Goal: Information Seeking & Learning: Learn about a topic

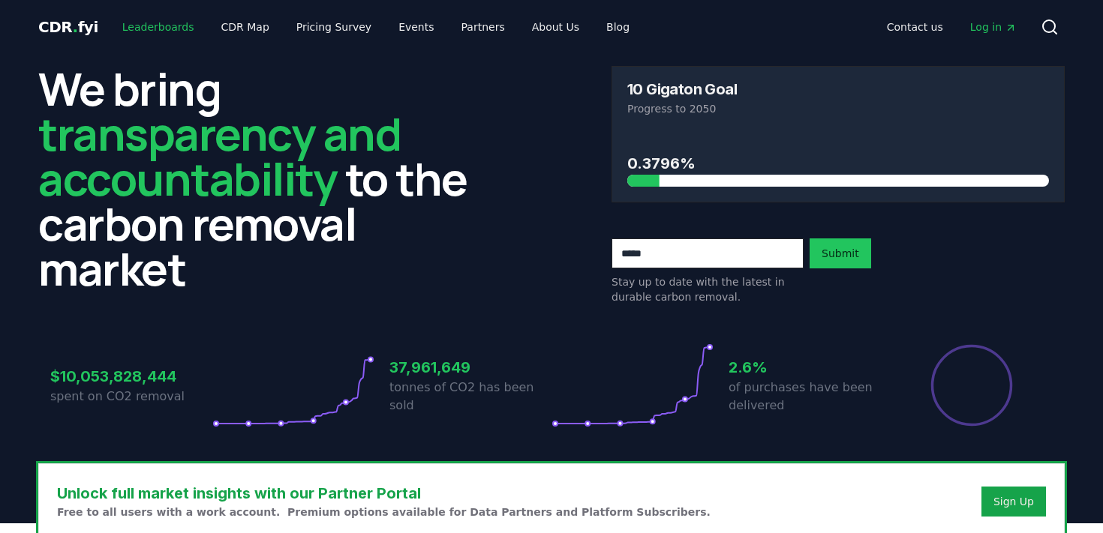
click at [145, 32] on link "Leaderboards" at bounding box center [158, 27] width 96 height 27
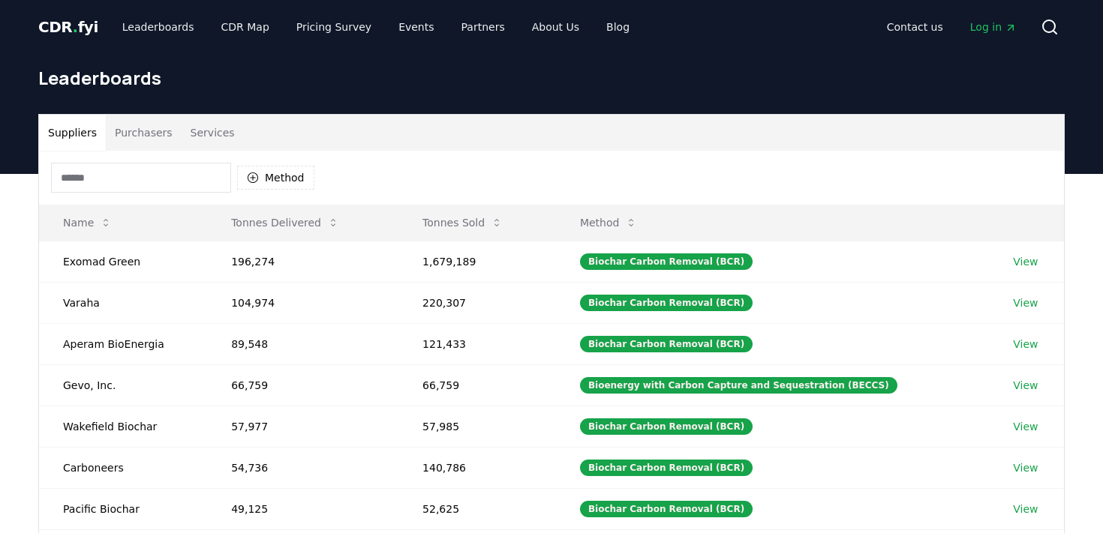
click at [291, 160] on div "Method" at bounding box center [551, 178] width 1025 height 54
click at [281, 168] on button "Method" at bounding box center [275, 178] width 77 height 24
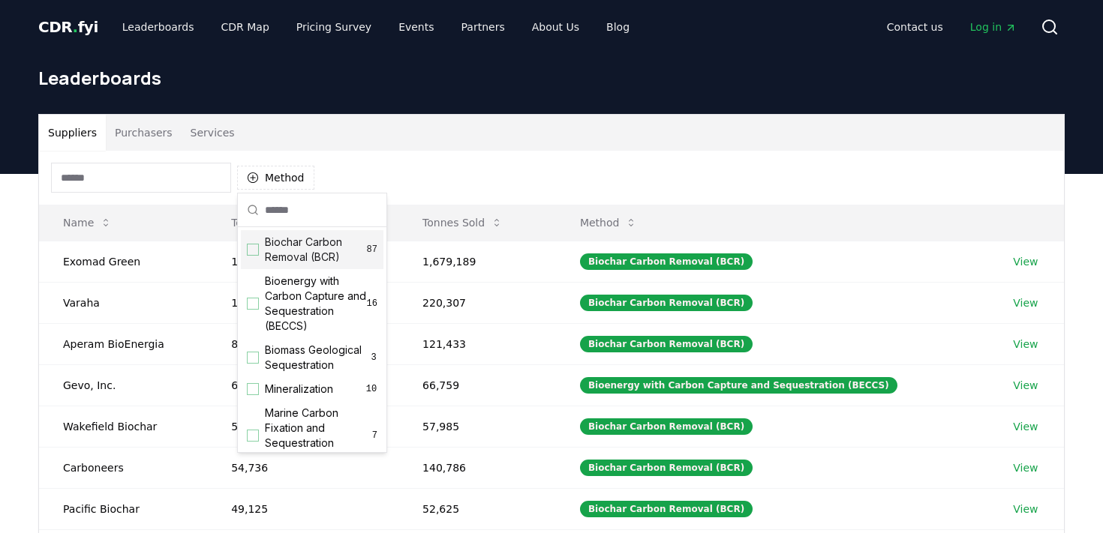
click at [151, 138] on button "Purchasers" at bounding box center [144, 133] width 76 height 36
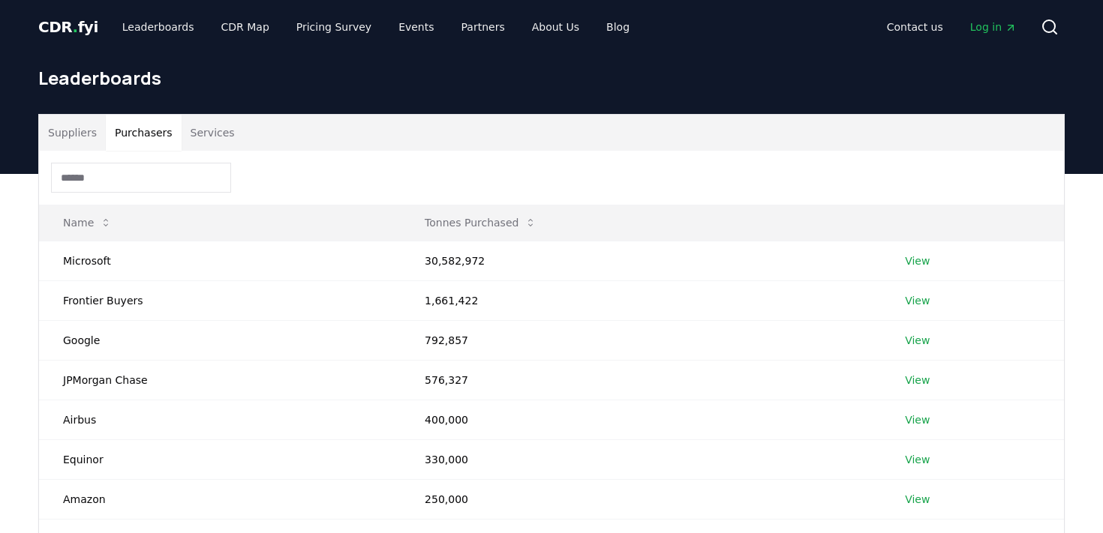
click at [991, 24] on span "Log in" at bounding box center [993, 27] width 47 height 15
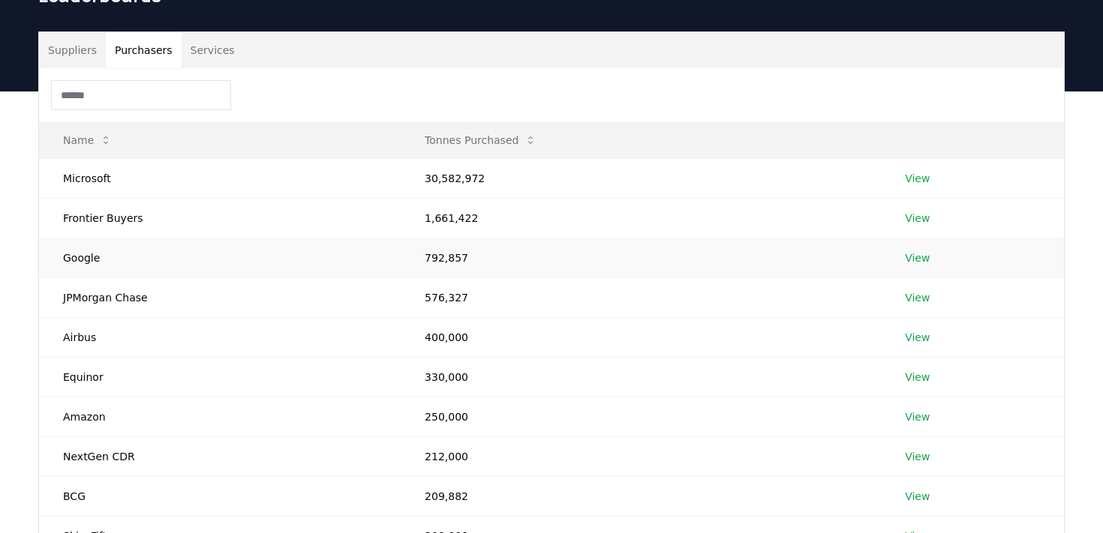
scroll to position [83, 0]
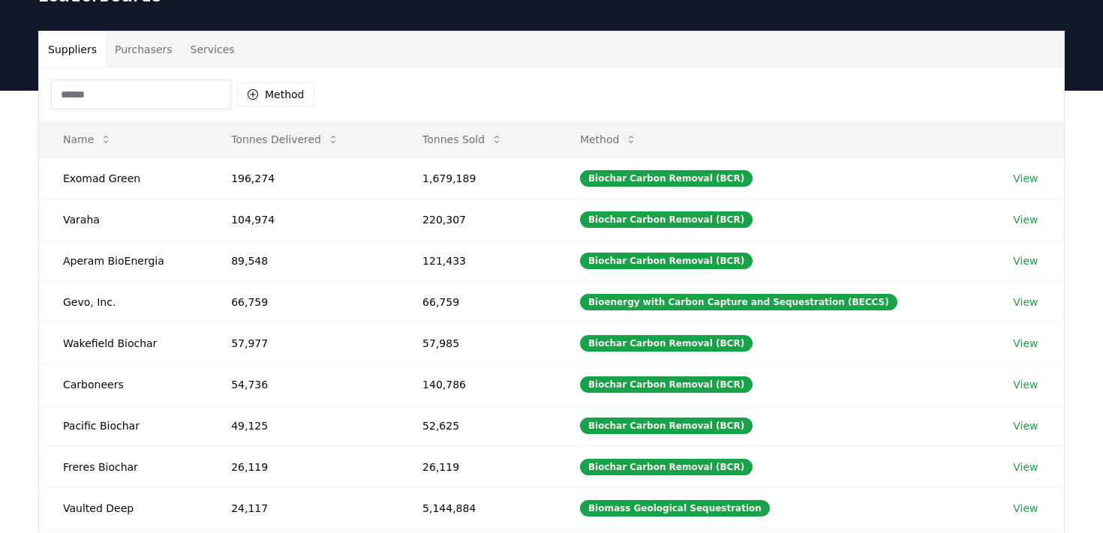
click at [74, 45] on button "Suppliers" at bounding box center [72, 50] width 67 height 36
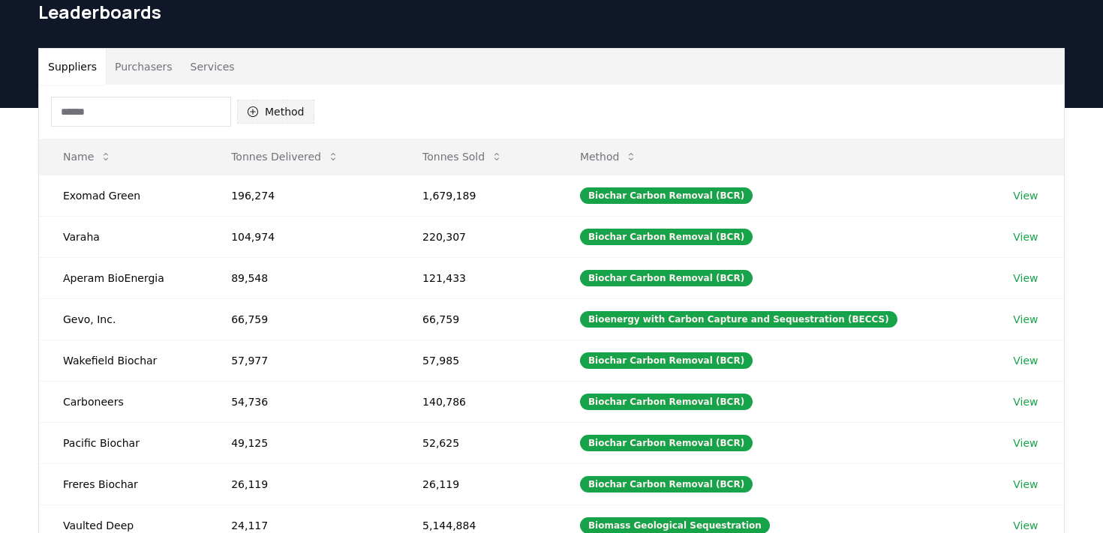
click at [289, 119] on button "Method" at bounding box center [275, 112] width 77 height 24
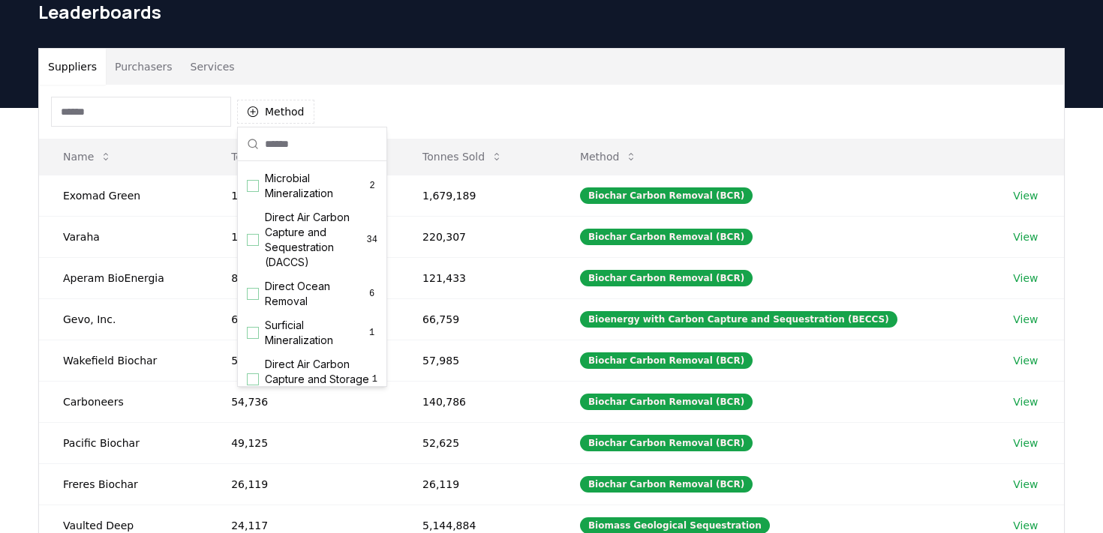
scroll to position [354, 0]
click at [296, 237] on span "Direct Air Carbon Capture and Sequestration (DACCS)" at bounding box center [316, 241] width 102 height 60
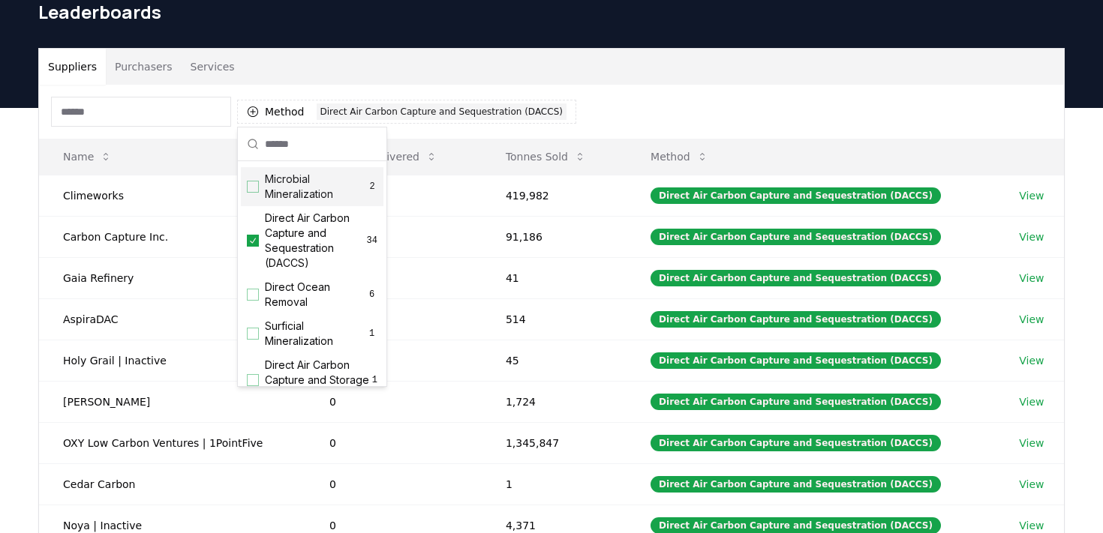
click at [612, 109] on div "Method 1 Direct Air Carbon Capture and Sequestration (DACCS)" at bounding box center [551, 112] width 1025 height 54
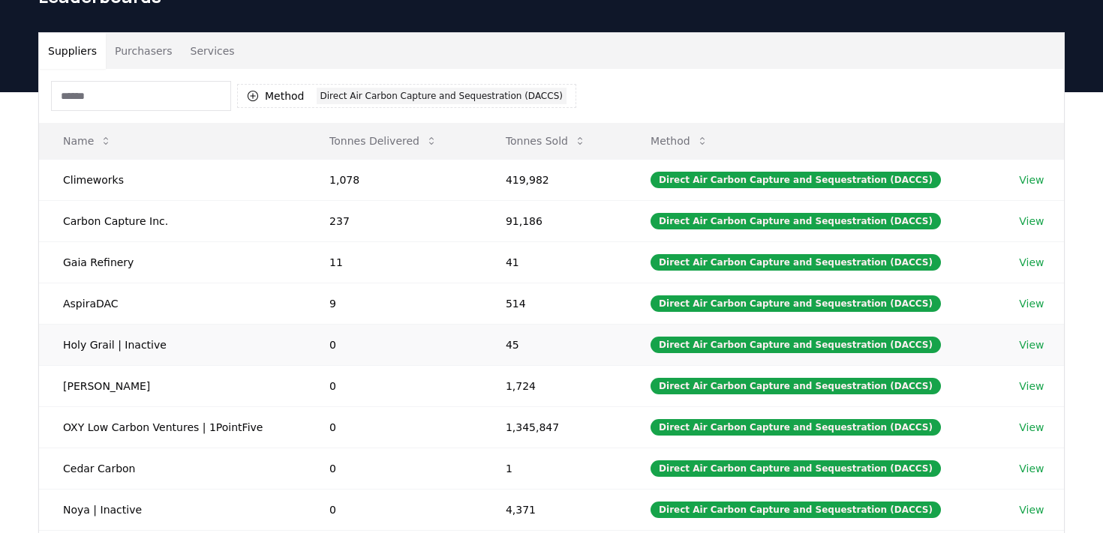
scroll to position [83, 0]
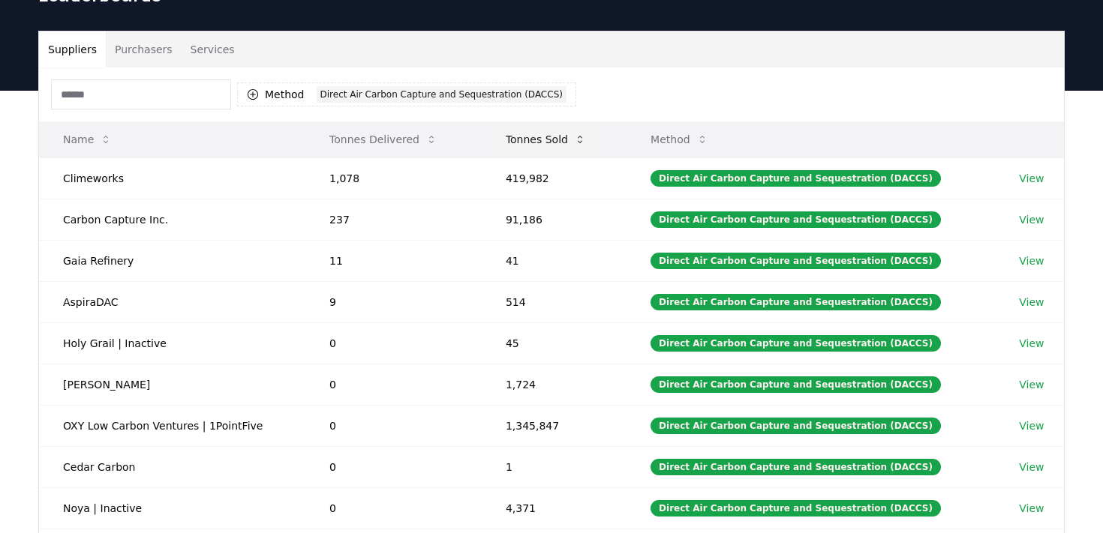
click at [518, 131] on button "Tonnes Sold" at bounding box center [546, 140] width 104 height 30
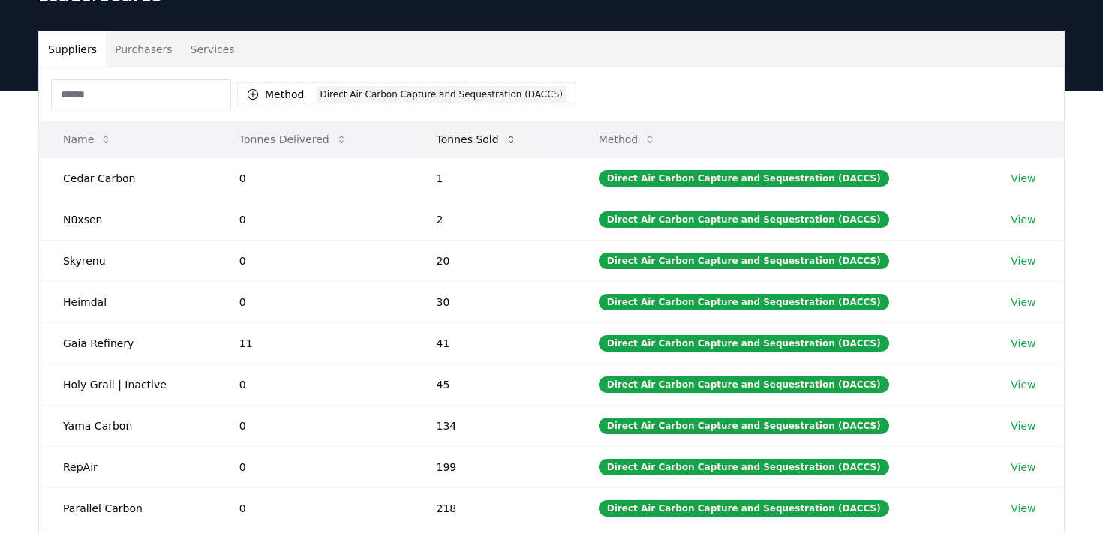
click at [518, 131] on button "Tonnes Sold" at bounding box center [477, 140] width 104 height 30
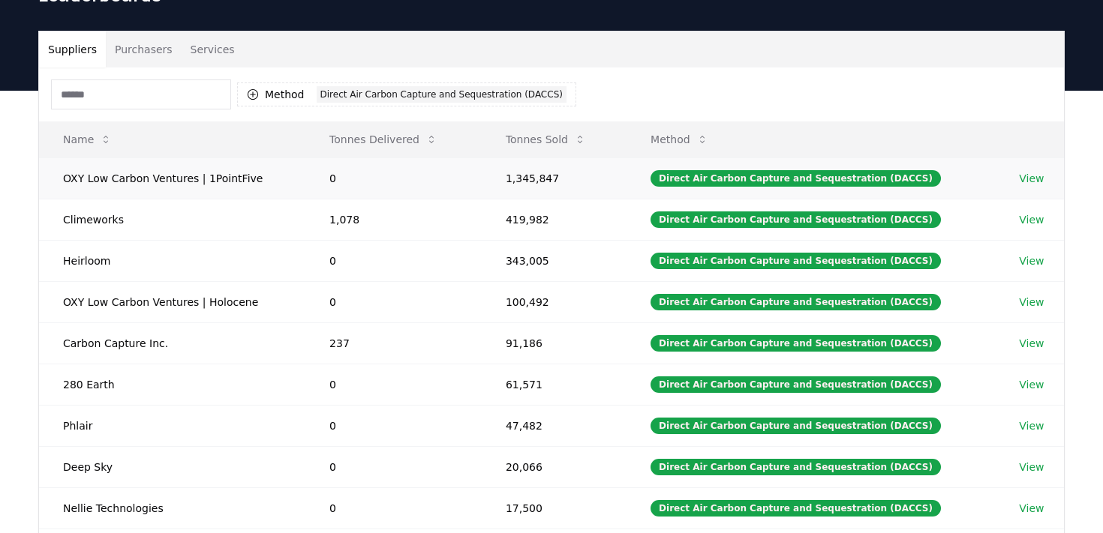
drag, startPoint x: 516, startPoint y: 181, endPoint x: 577, endPoint y: 180, distance: 60.8
click at [556, 180] on td "1,345,847" at bounding box center [554, 178] width 145 height 41
click at [577, 180] on td "1,345,847" at bounding box center [554, 178] width 145 height 41
click at [543, 182] on td "1,345,847" at bounding box center [554, 178] width 145 height 41
click at [573, 182] on td "1,345,847" at bounding box center [554, 178] width 145 height 41
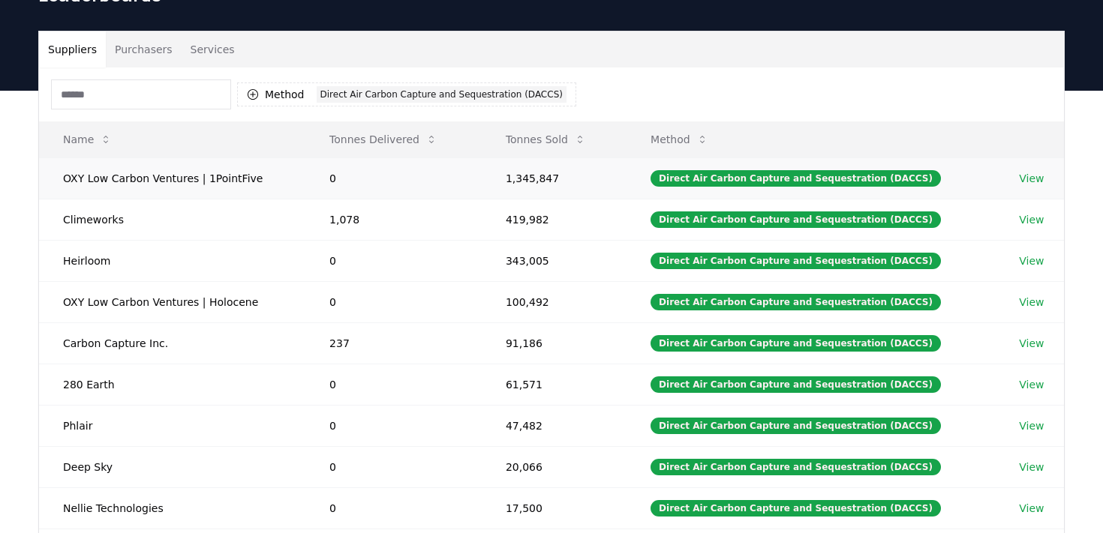
drag, startPoint x: 525, startPoint y: 176, endPoint x: 592, endPoint y: 178, distance: 66.8
click at [566, 176] on td "1,345,847" at bounding box center [554, 178] width 145 height 41
click at [592, 178] on td "1,345,847" at bounding box center [554, 178] width 145 height 41
